Goal: Transaction & Acquisition: Book appointment/travel/reservation

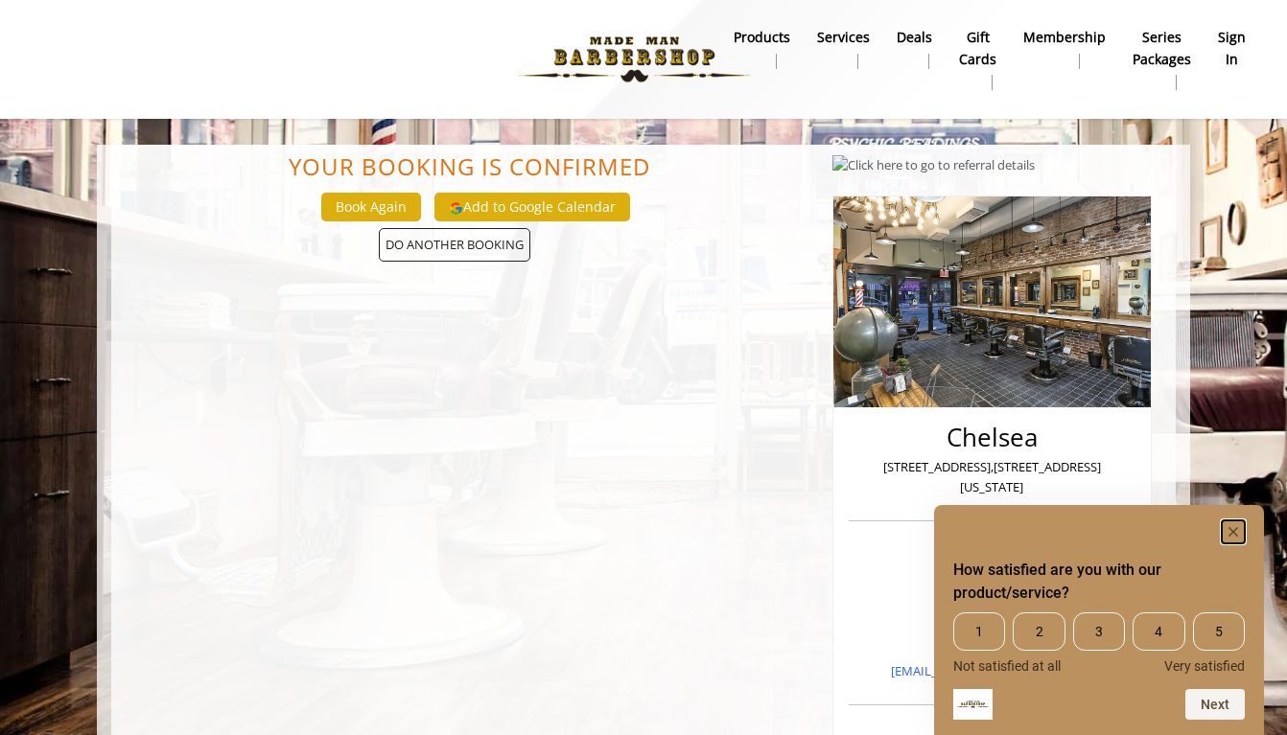
click at [1237, 525] on rect "Hide survey" at bounding box center [1232, 532] width 23 height 23
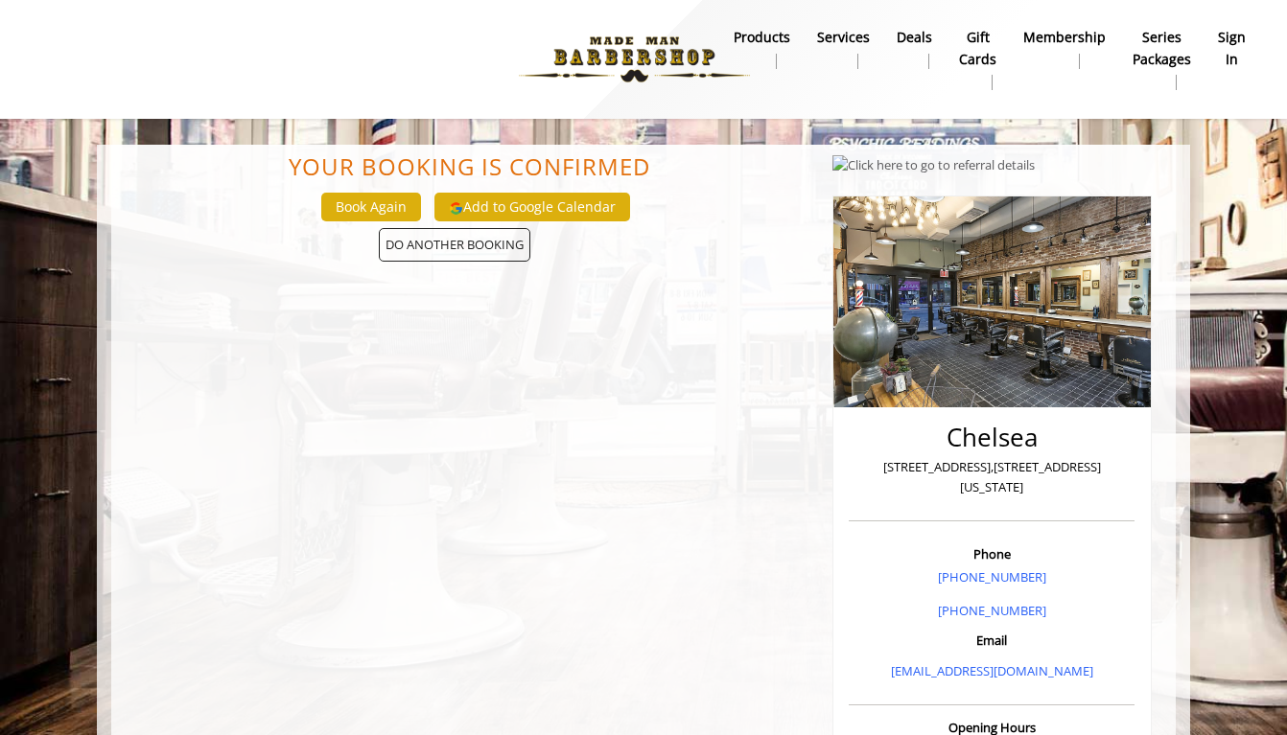
click at [1231, 34] on b "sign in" at bounding box center [1232, 48] width 28 height 43
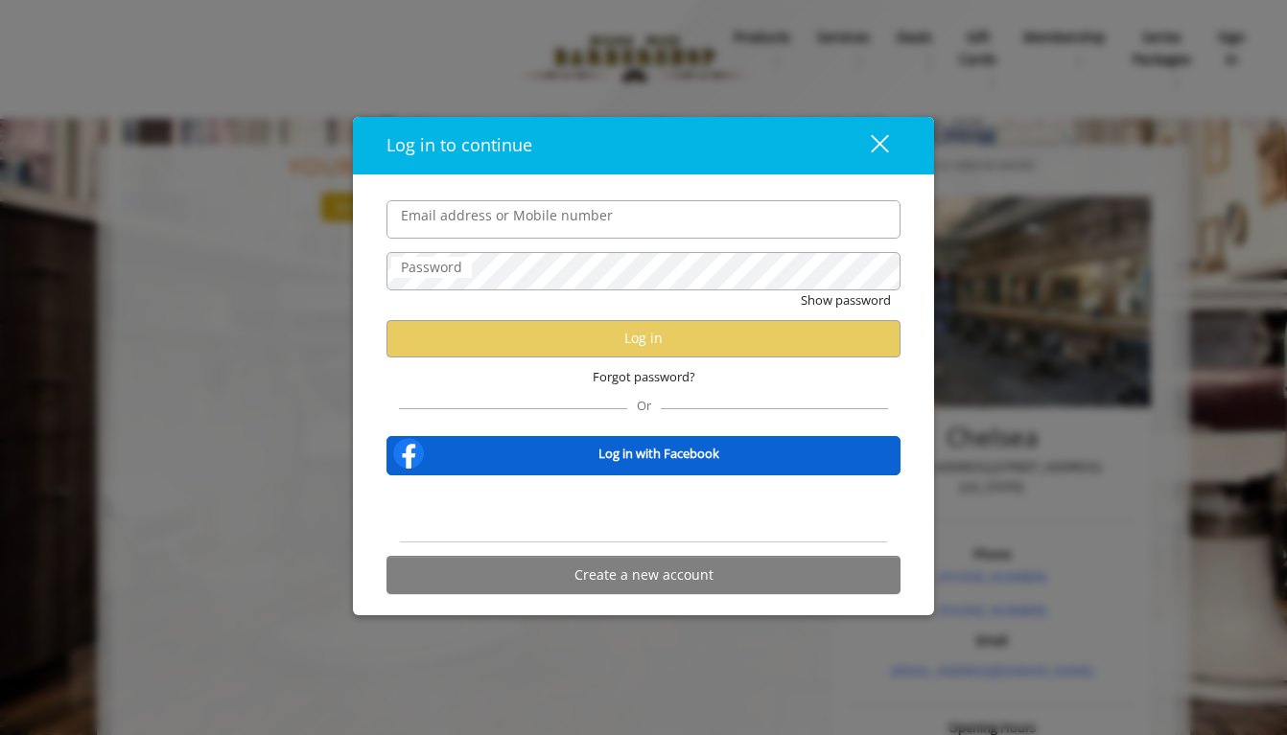
click at [603, 219] on input "Email address or Mobile number" at bounding box center [643, 219] width 514 height 38
type input "**********"
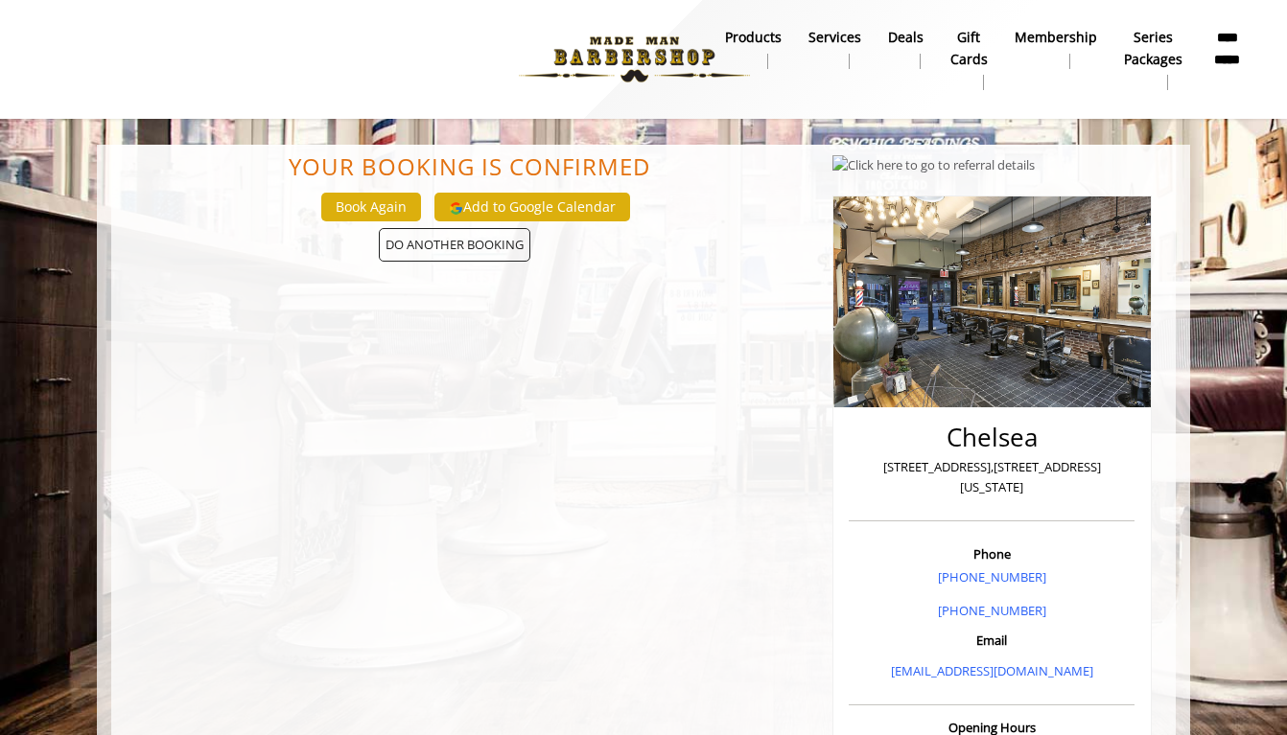
click at [635, 47] on img at bounding box center [634, 59] width 264 height 105
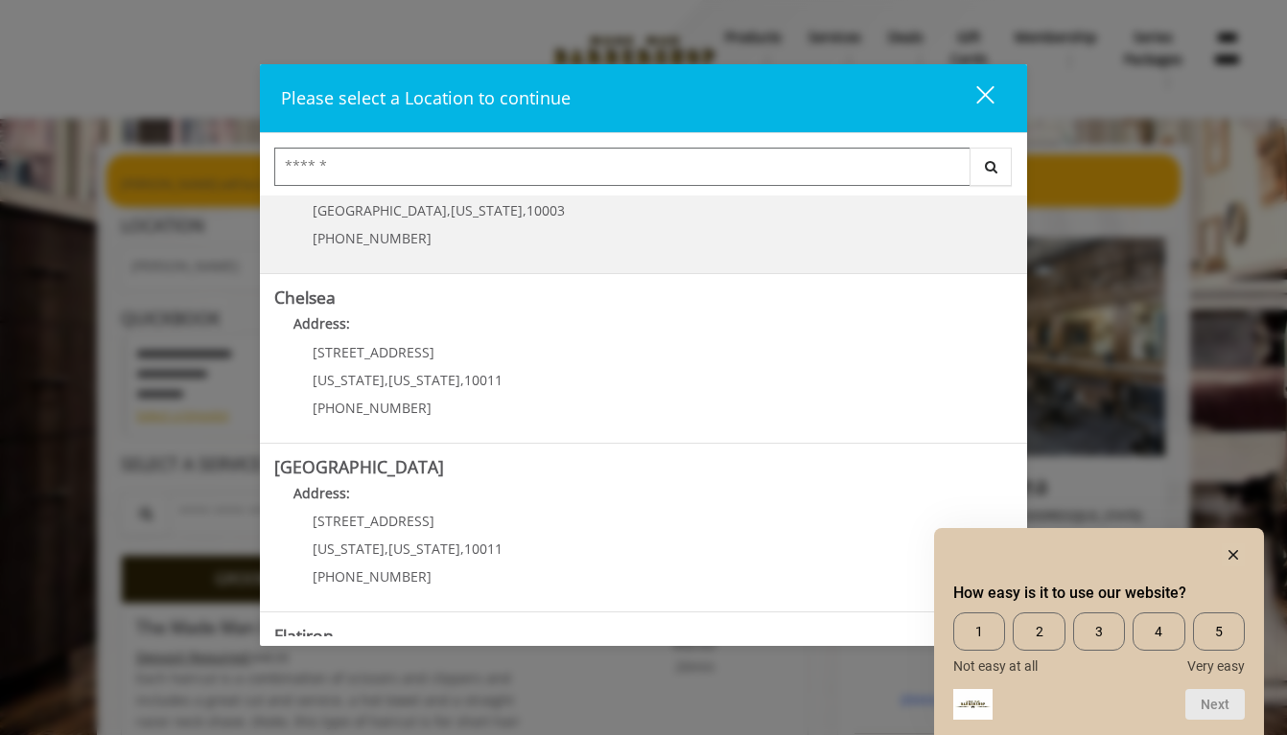
scroll to position [98, 0]
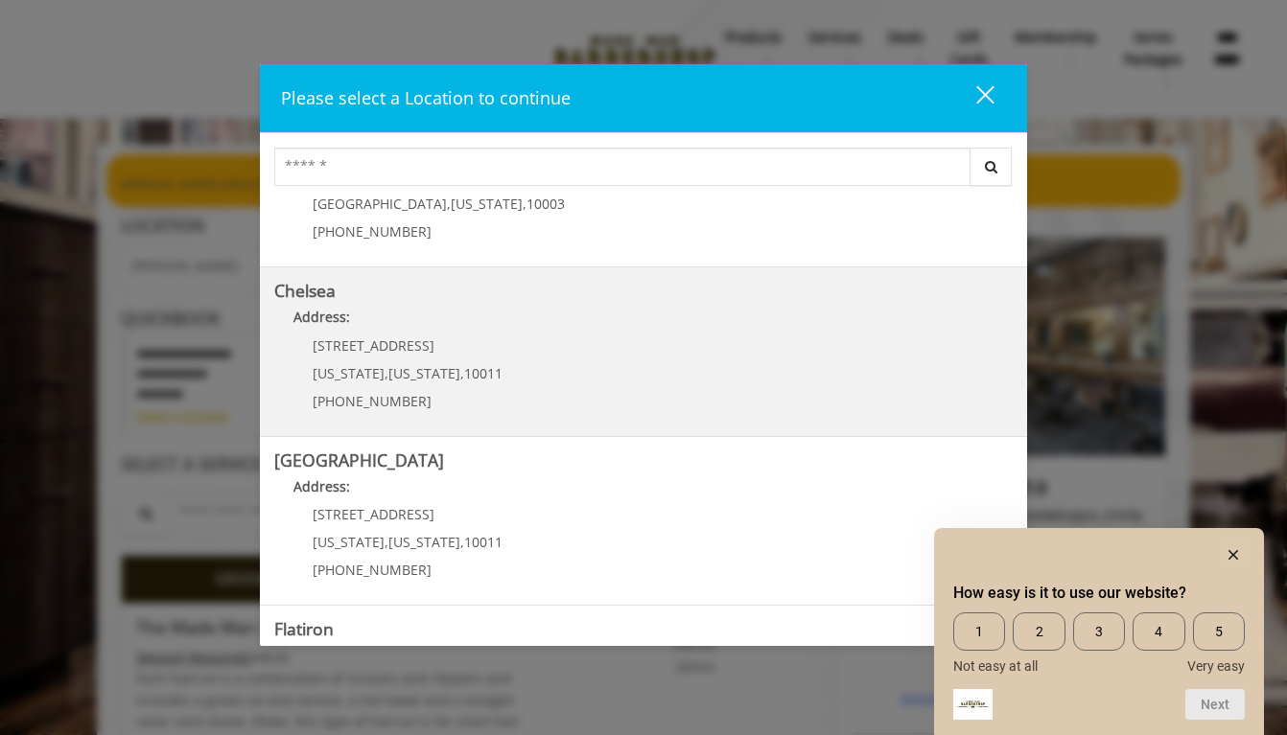
click at [601, 339] on link "Chelsea Address: 169/170 W 23rd St New York , New York , 10011 (917) 639-3902" at bounding box center [643, 352] width 738 height 140
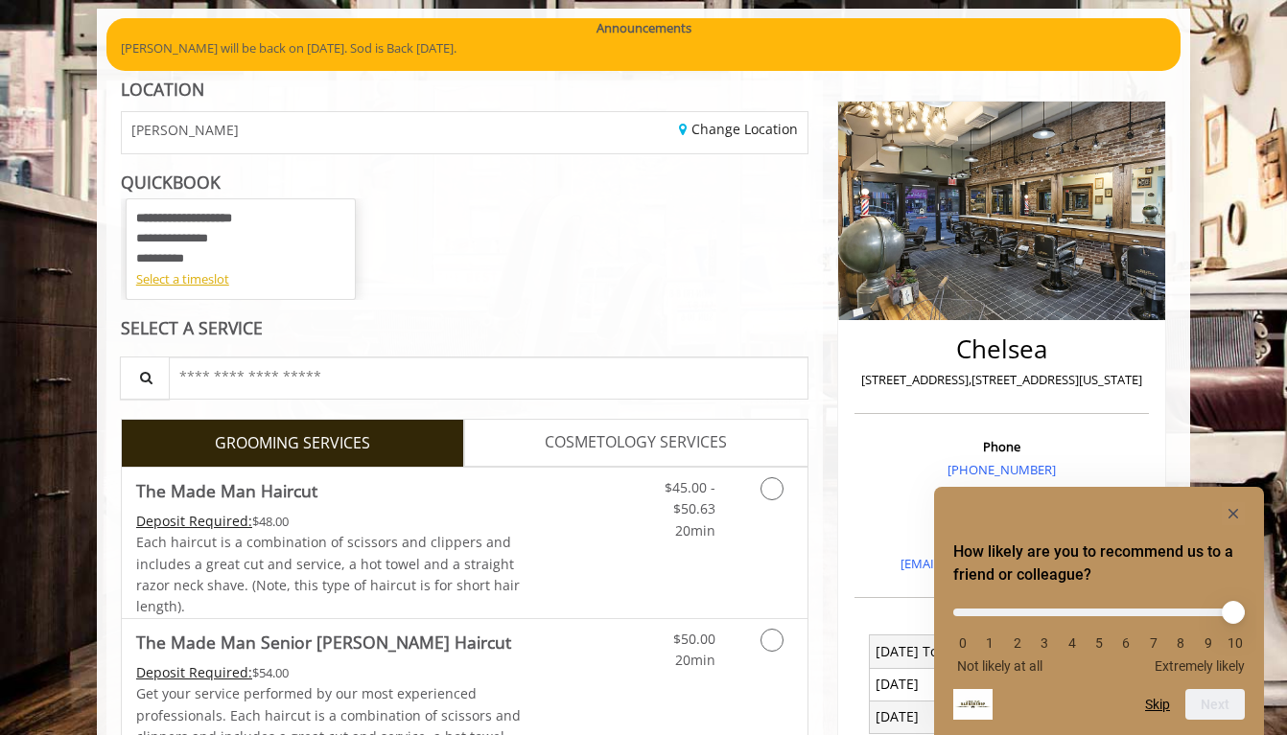
scroll to position [275, 0]
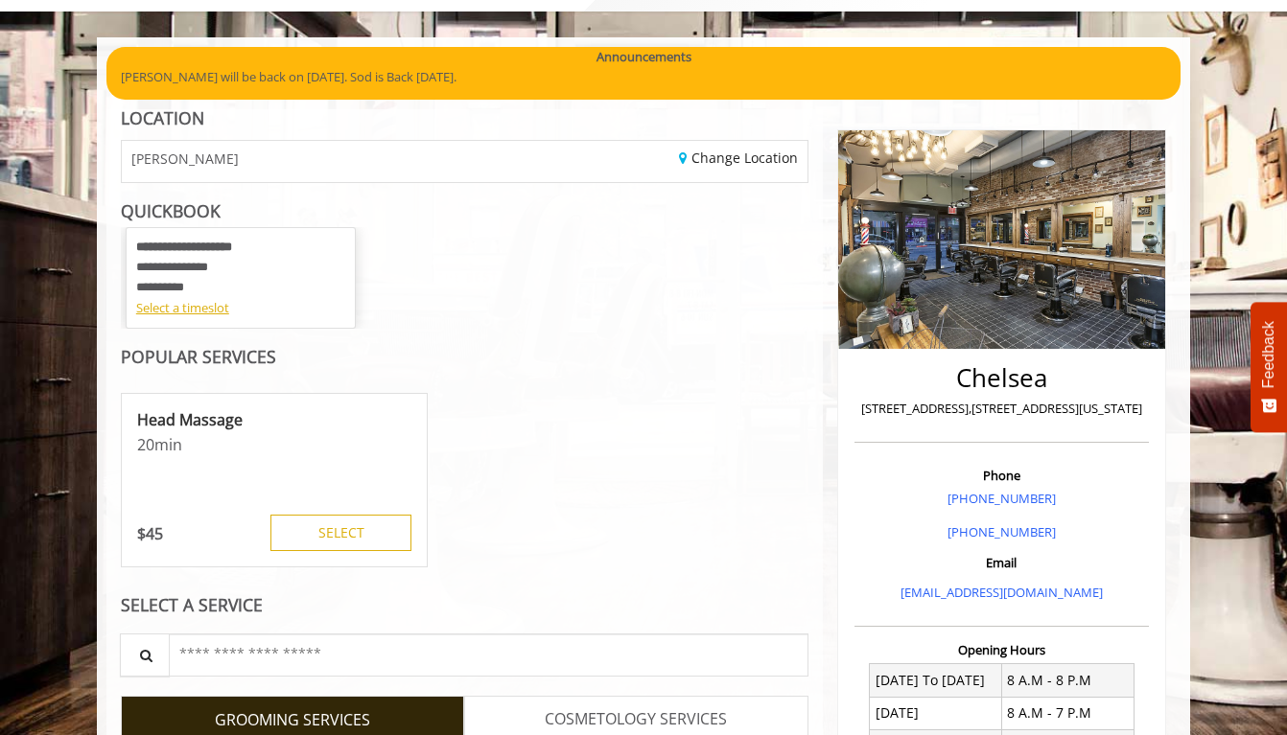
scroll to position [235, 0]
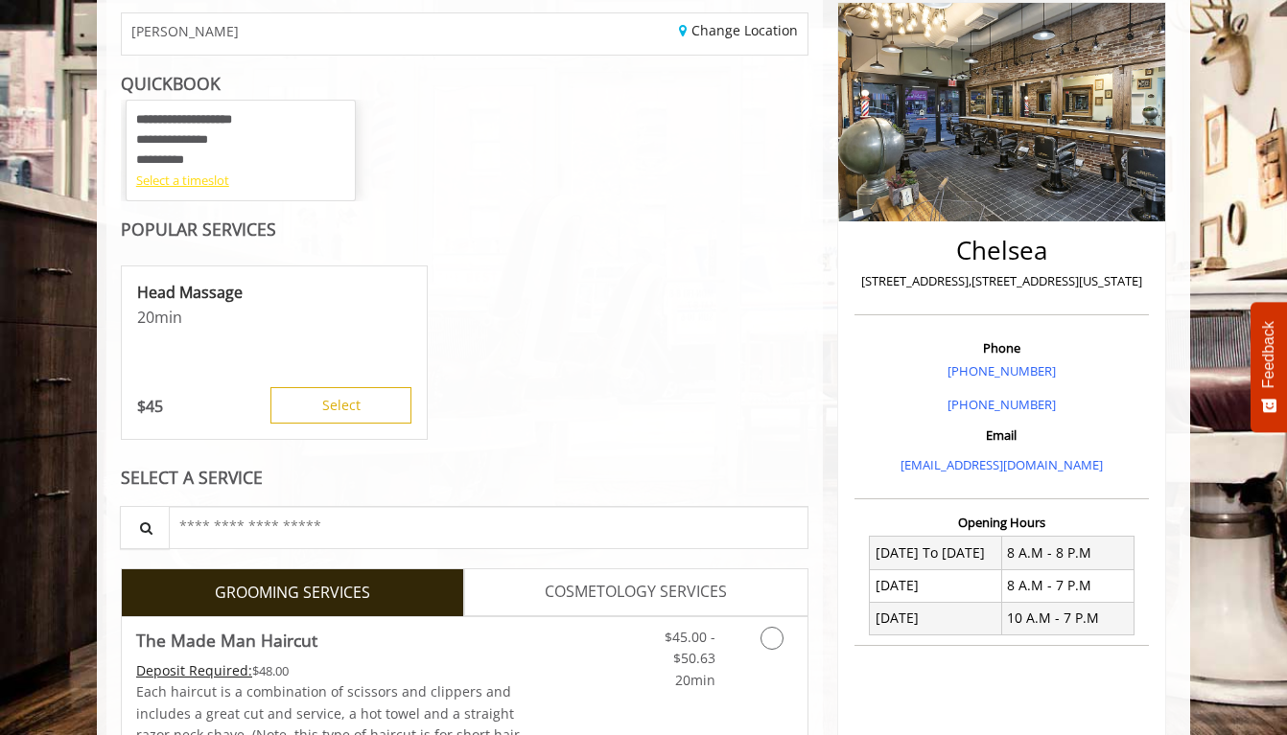
click at [195, 176] on div "Select a timeslot" at bounding box center [240, 181] width 209 height 20
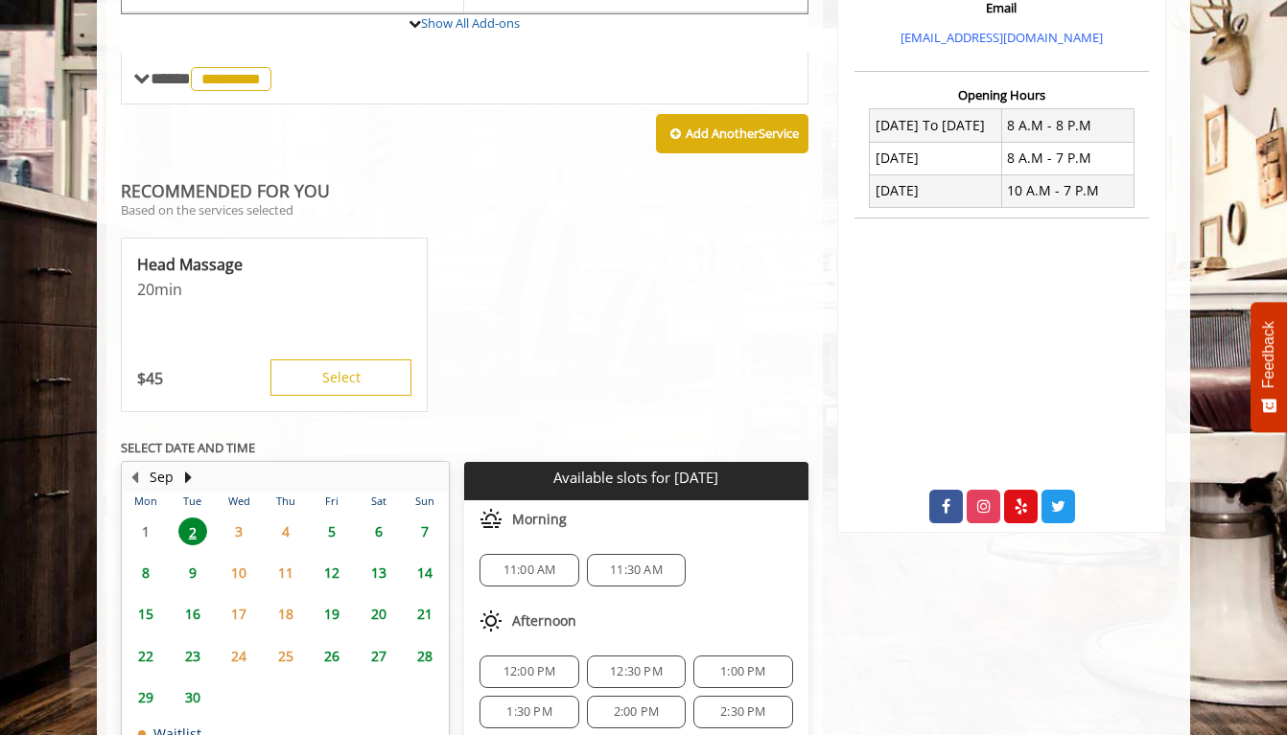
scroll to position [773, 0]
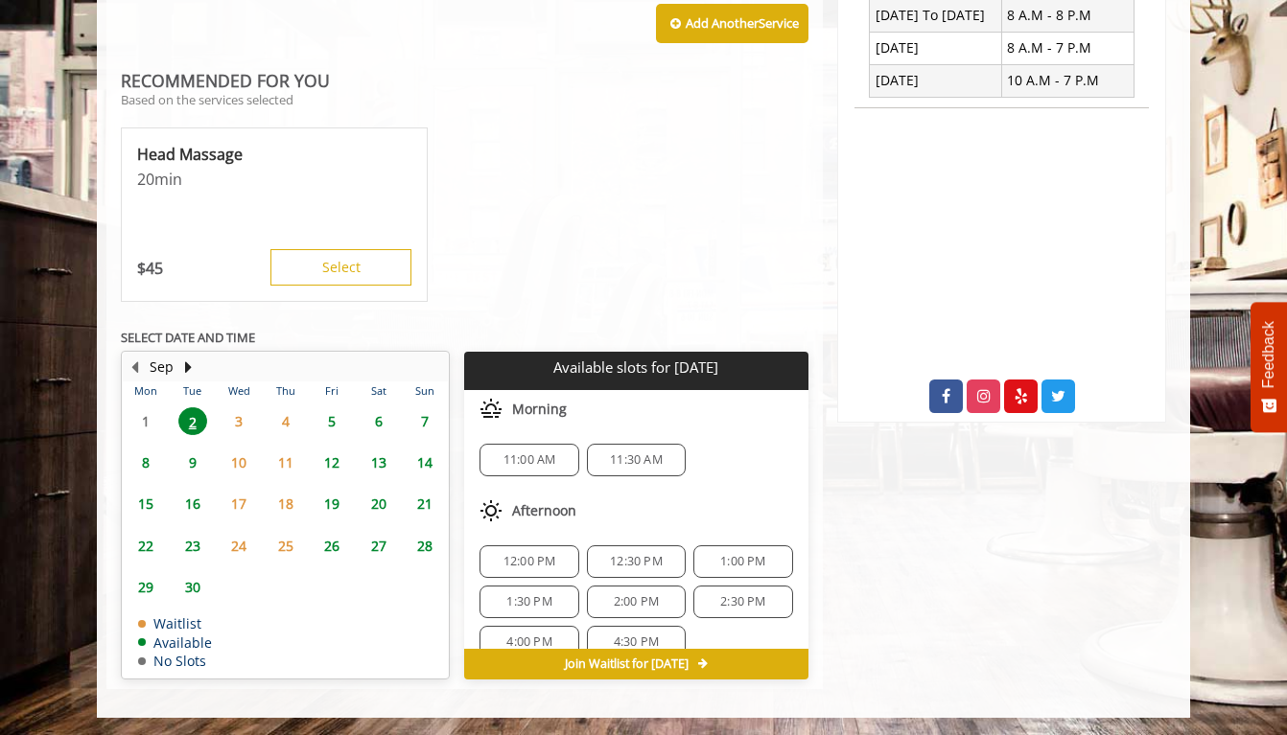
click at [187, 464] on span "9" at bounding box center [192, 463] width 29 height 28
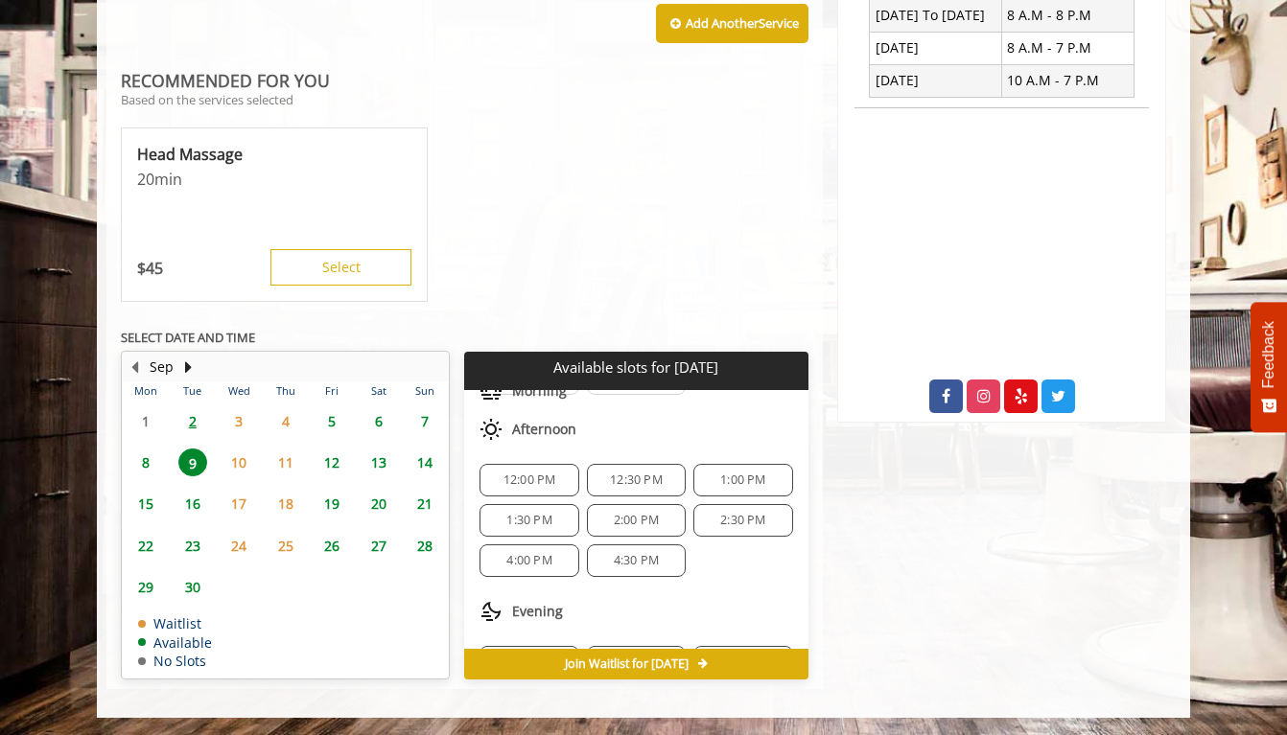
scroll to position [71, 0]
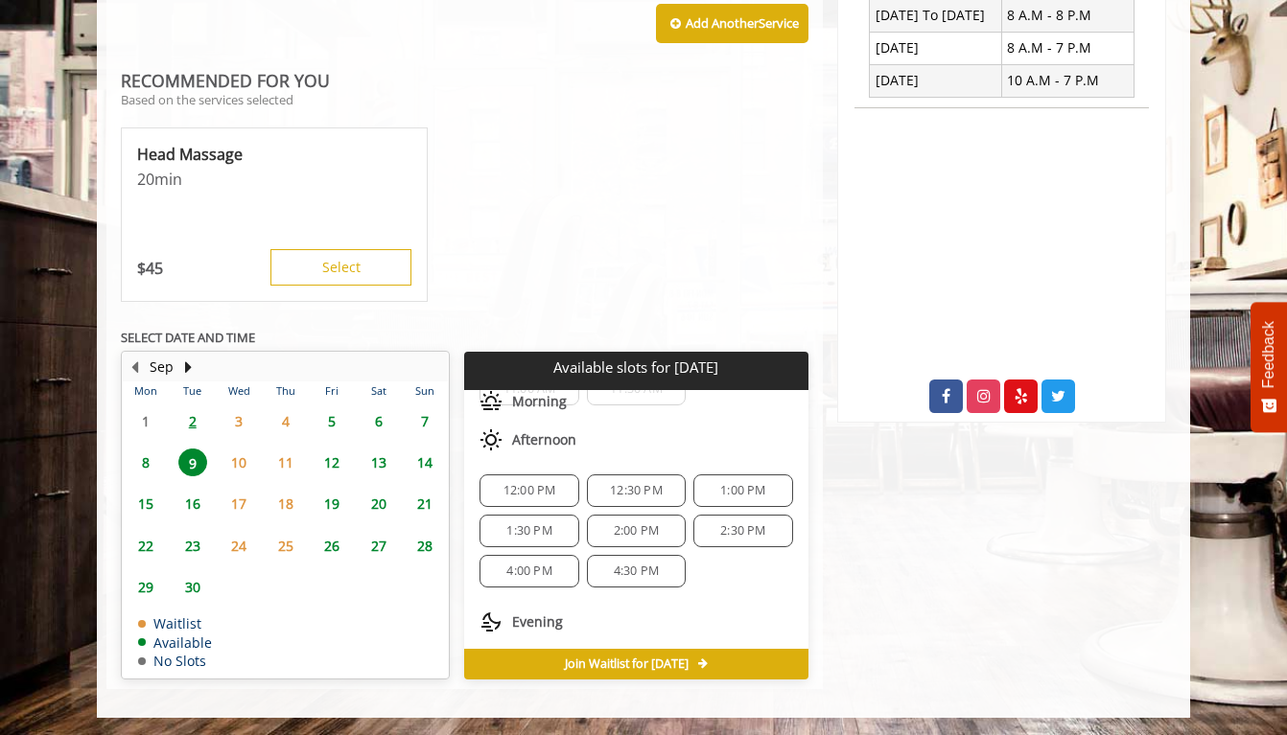
click at [544, 496] on span "12:00 PM" at bounding box center [529, 490] width 53 height 15
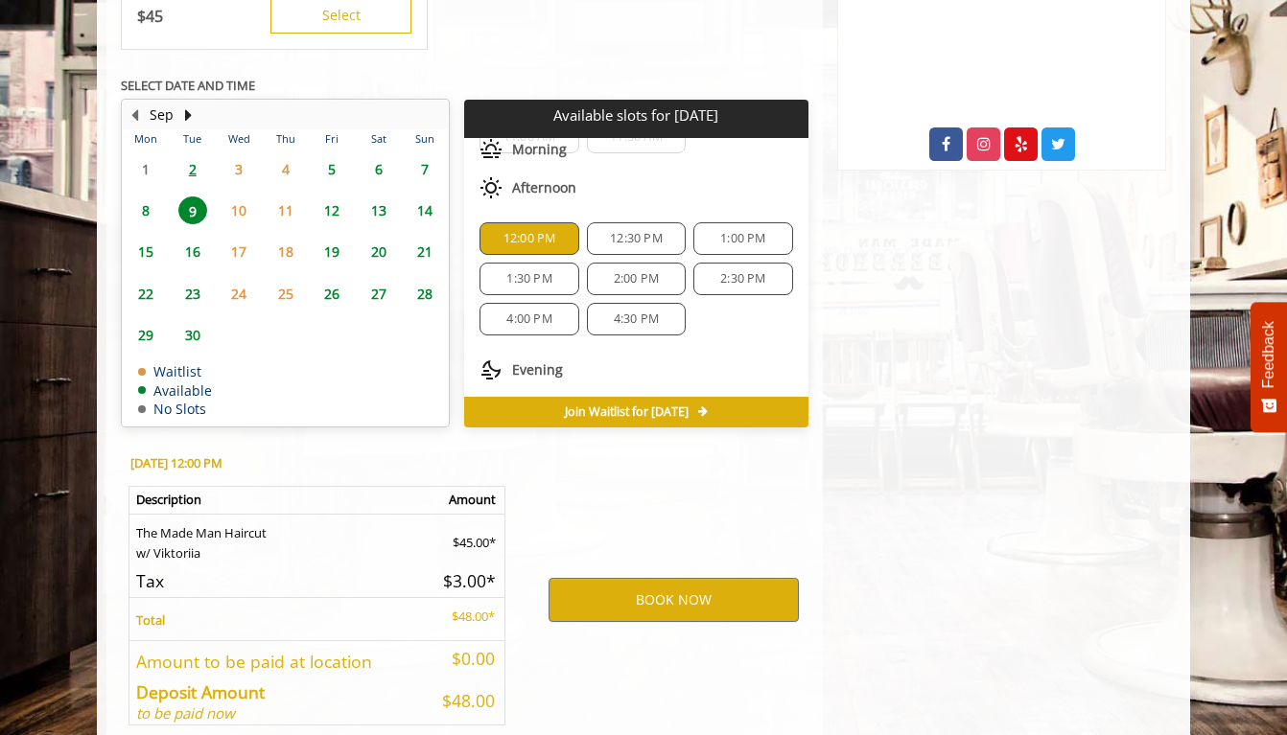
scroll to position [1120, 0]
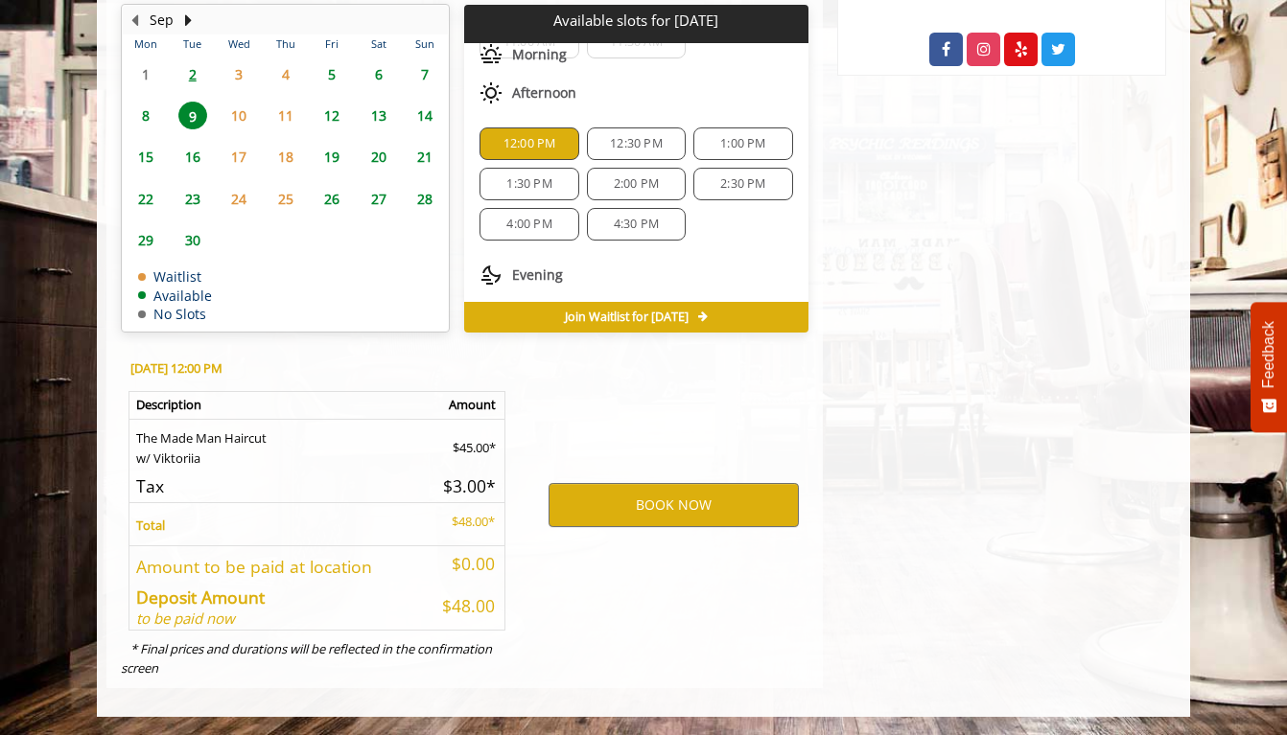
click at [199, 146] on span "16" at bounding box center [192, 157] width 29 height 28
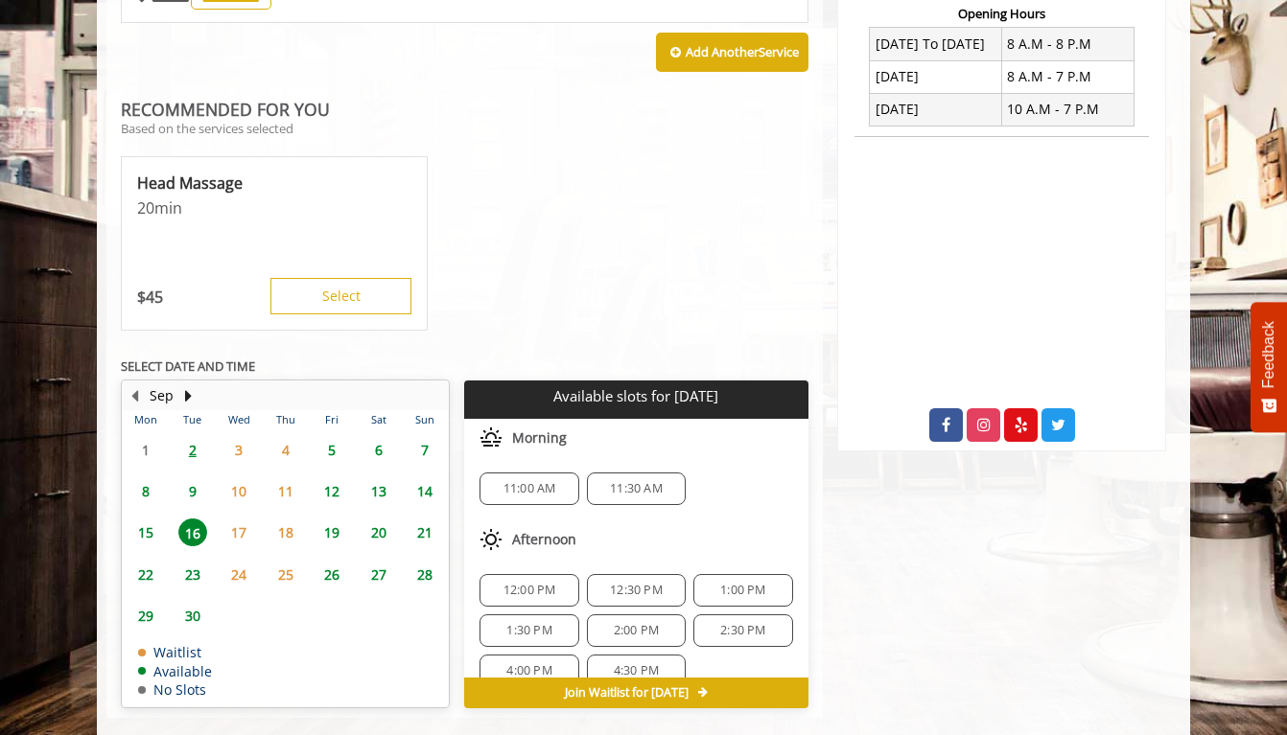
scroll to position [773, 0]
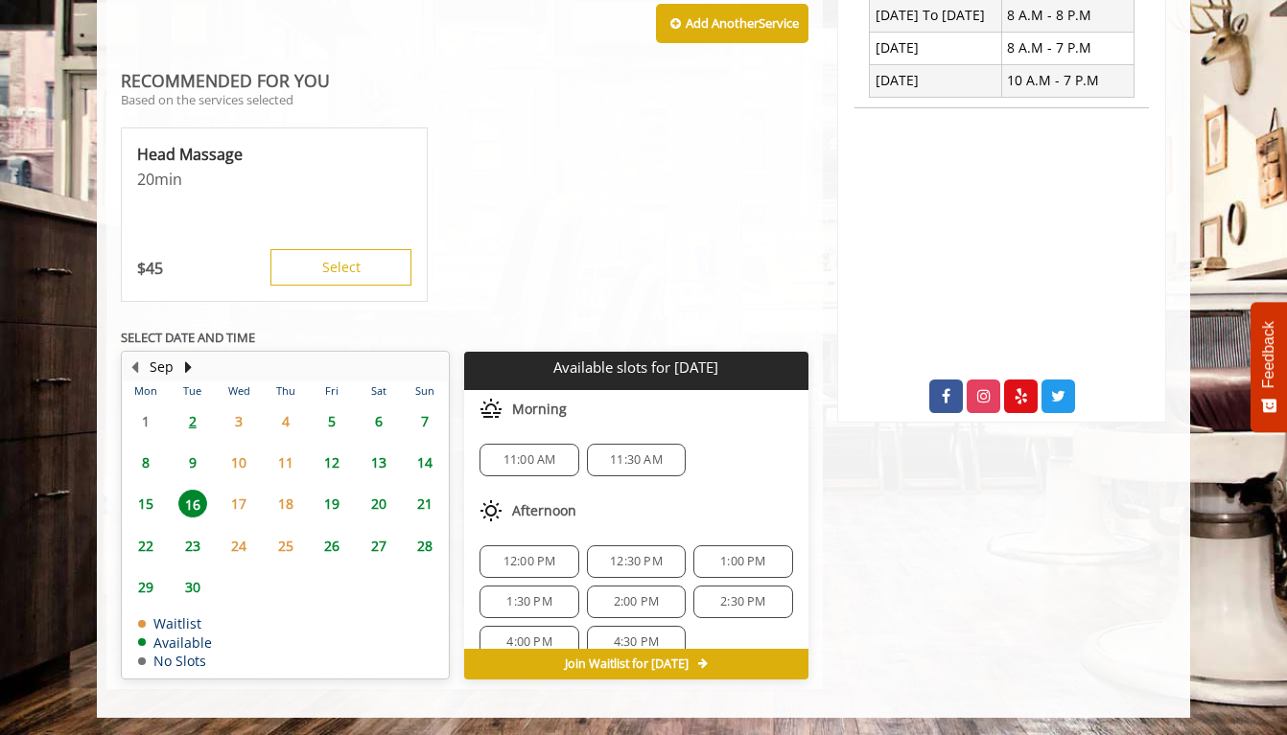
click at [185, 461] on span "9" at bounding box center [192, 463] width 29 height 28
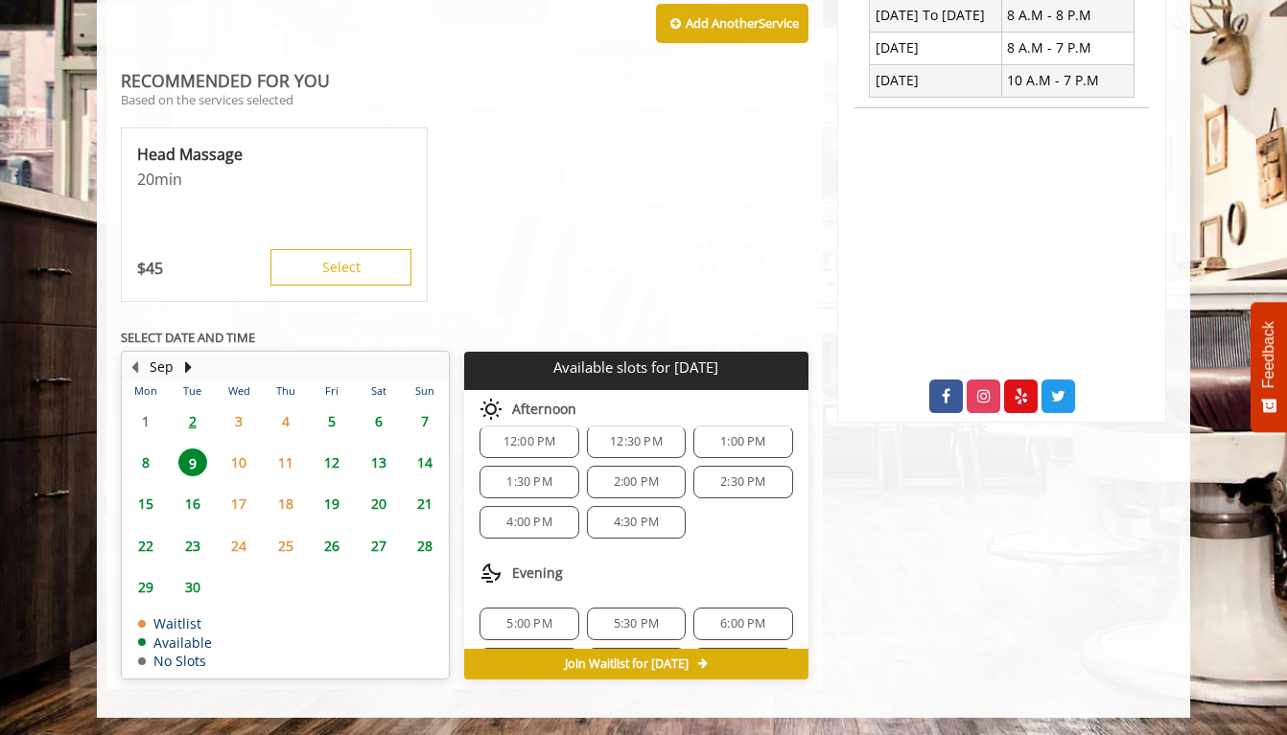
scroll to position [123, 0]
click at [516, 444] on span "12:00 PM" at bounding box center [529, 438] width 53 height 15
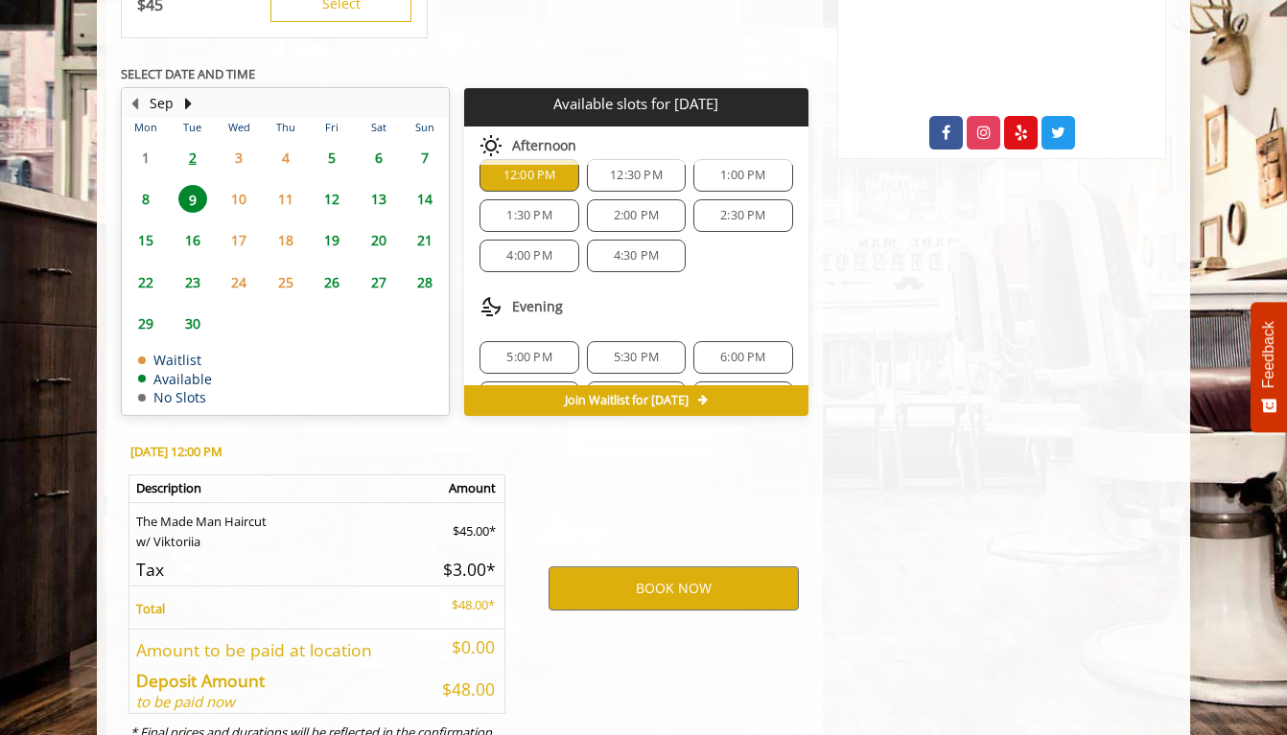
scroll to position [1120, 0]
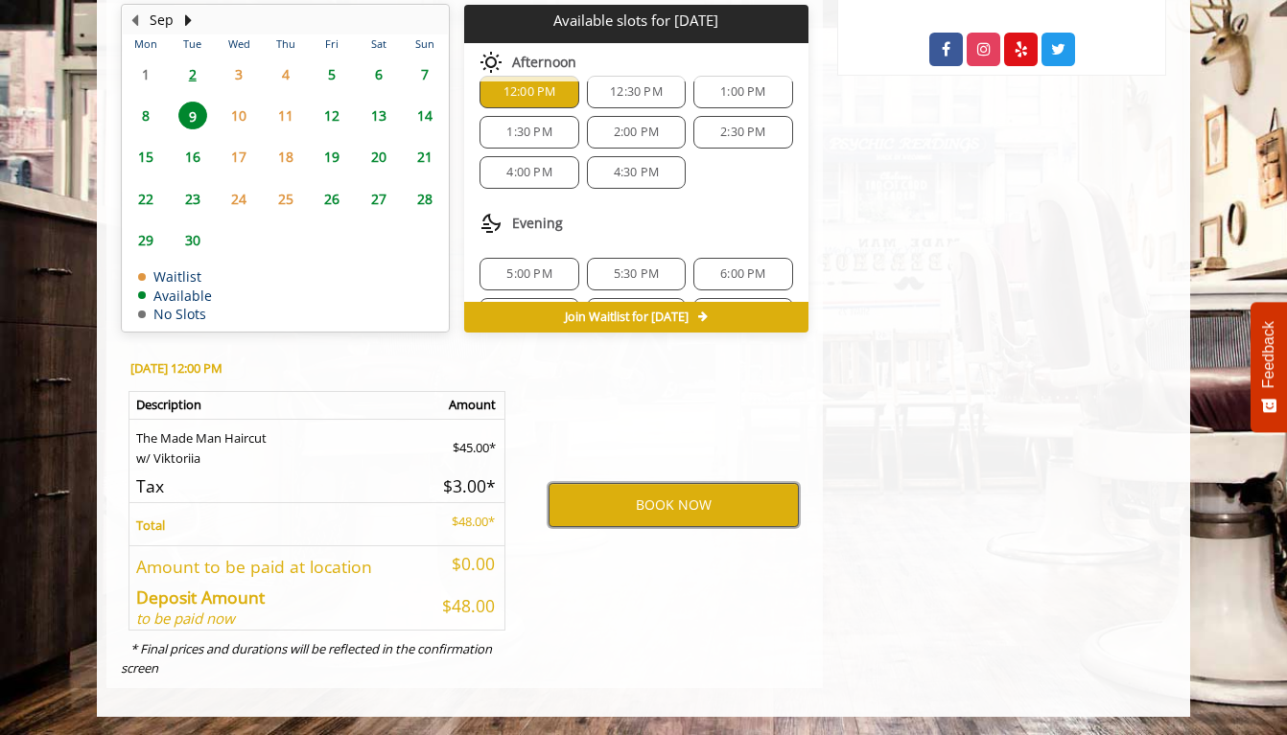
click at [680, 506] on button "BOOK NOW" at bounding box center [673, 505] width 250 height 44
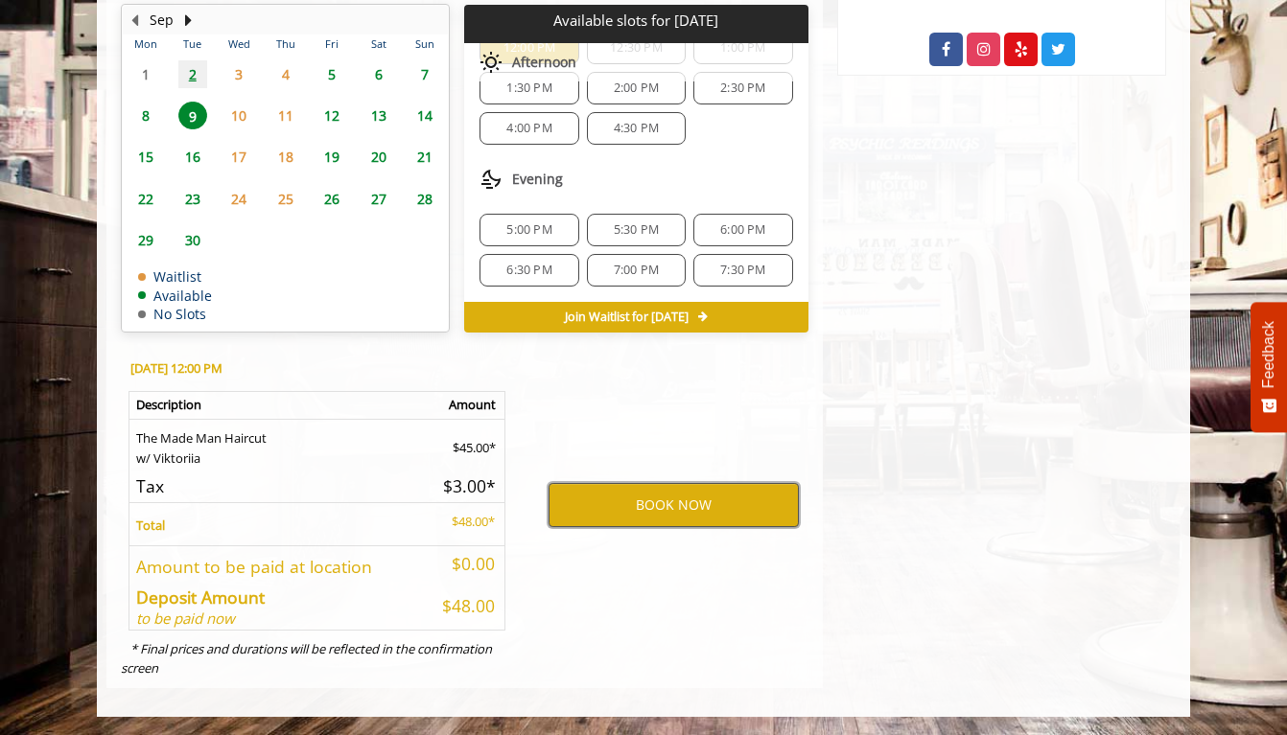
click at [628, 506] on button "BOOK NOW" at bounding box center [673, 505] width 250 height 44
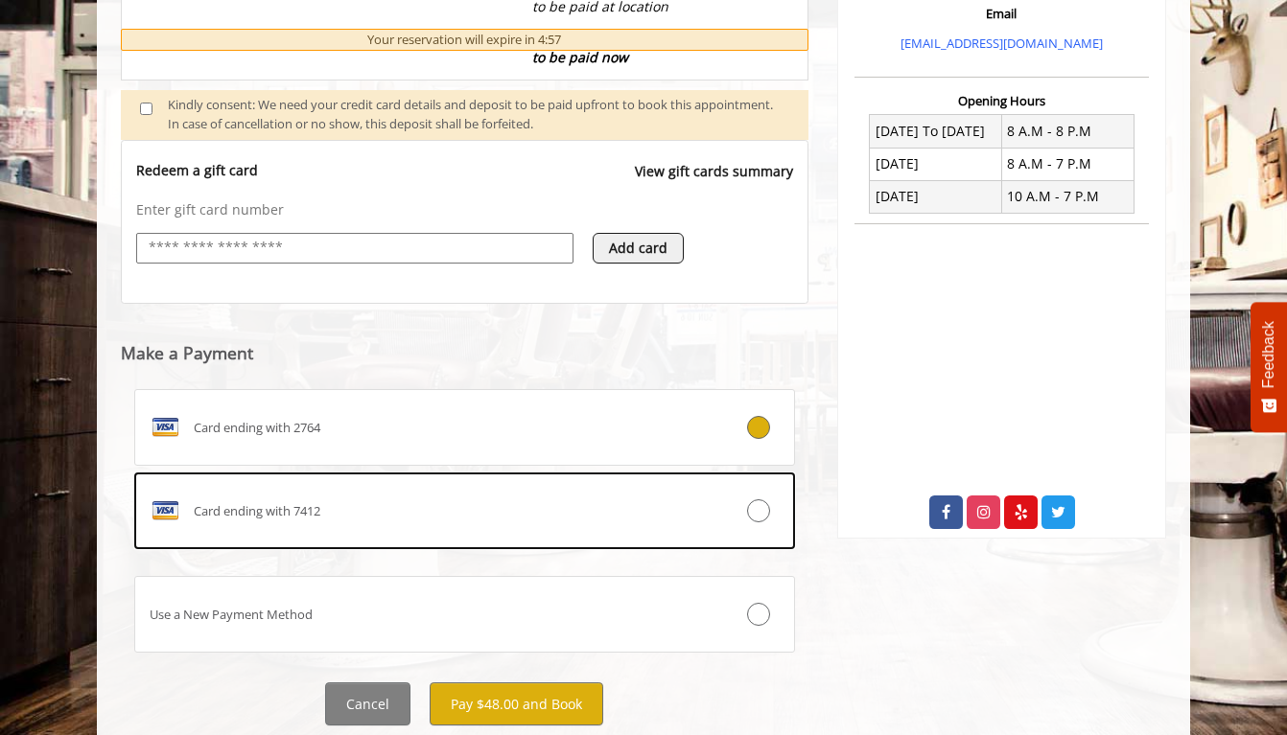
scroll to position [663, 0]
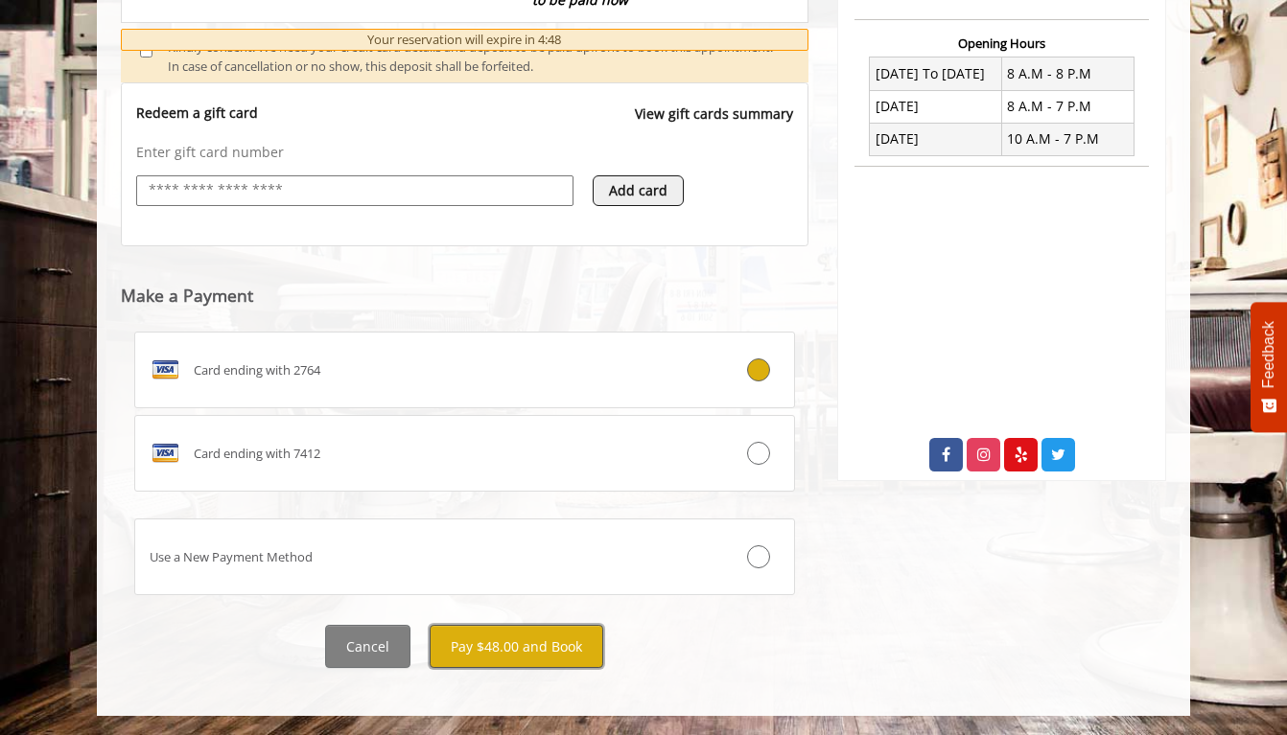
click at [524, 638] on button "Pay $48.00 and Book" at bounding box center [517, 646] width 174 height 43
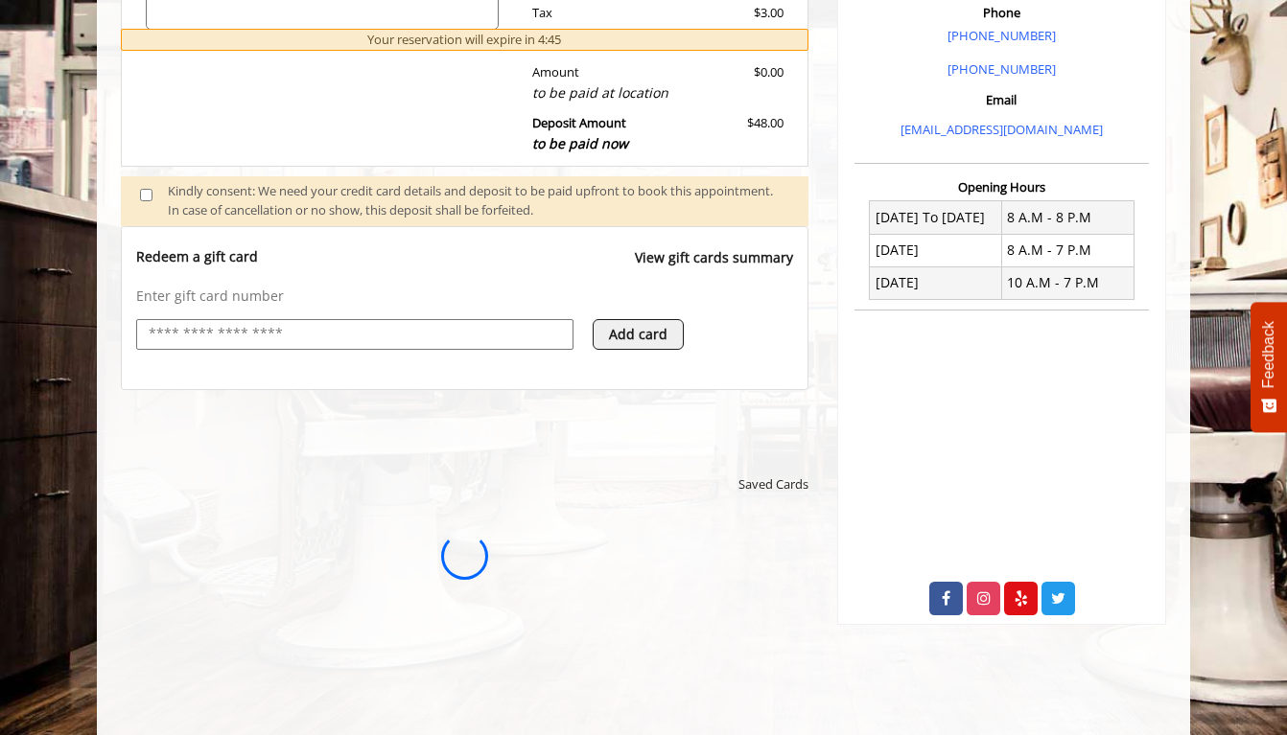
scroll to position [565, 0]
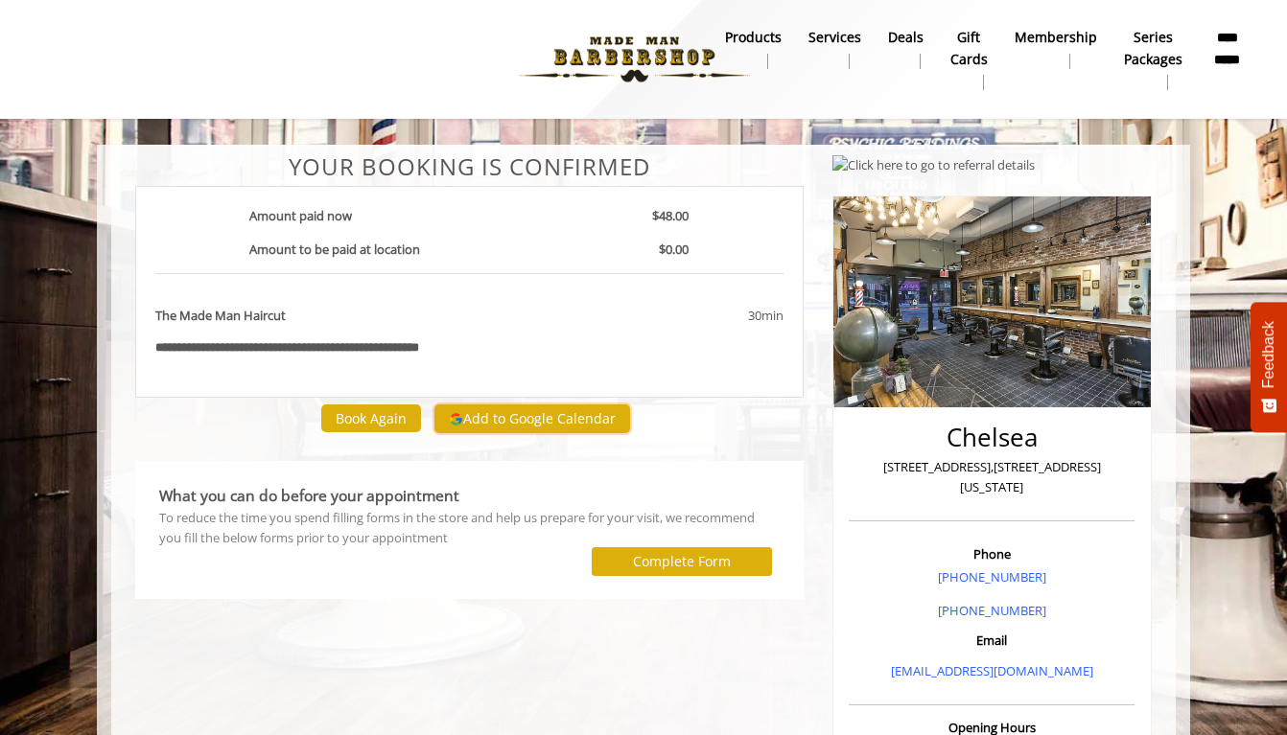
click at [512, 427] on button "Add to Google Calendar" at bounding box center [532, 419] width 196 height 29
